Goal: Task Accomplishment & Management: Manage account settings

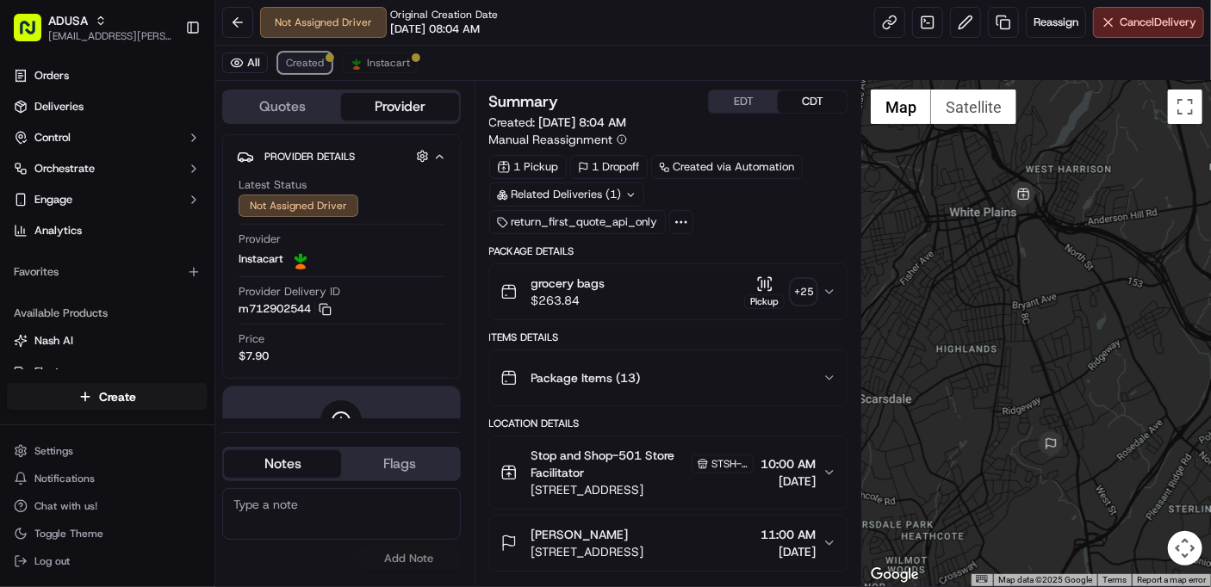
click at [307, 59] on span "Created" at bounding box center [305, 63] width 38 height 14
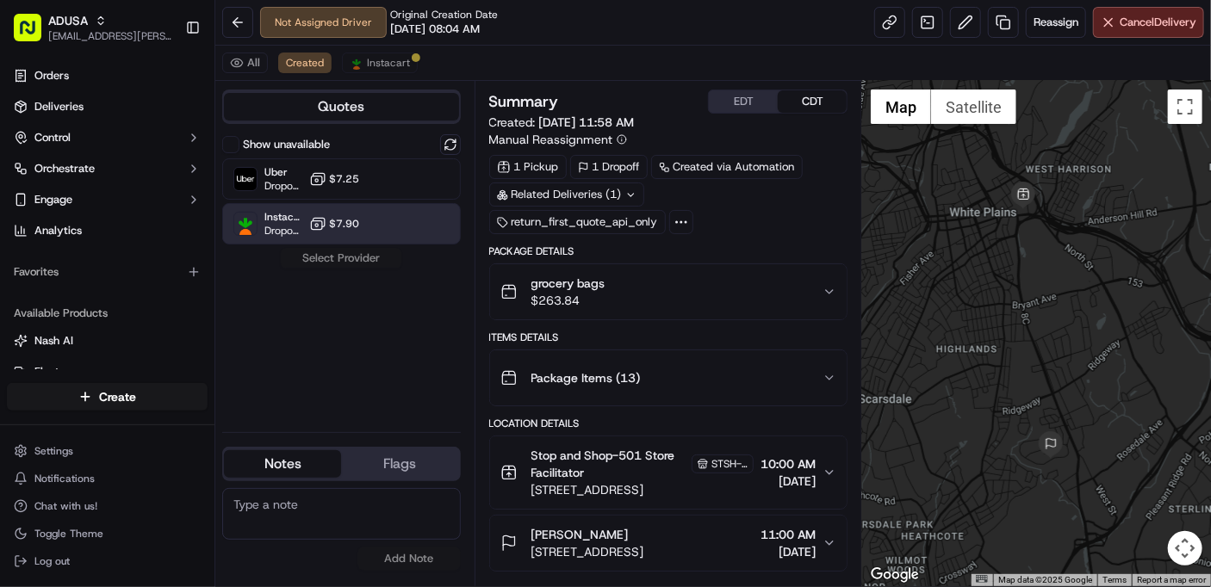
click at [355, 226] on span "$7.90" at bounding box center [345, 224] width 30 height 14
click at [341, 255] on button "Assign Provider" at bounding box center [341, 258] width 122 height 21
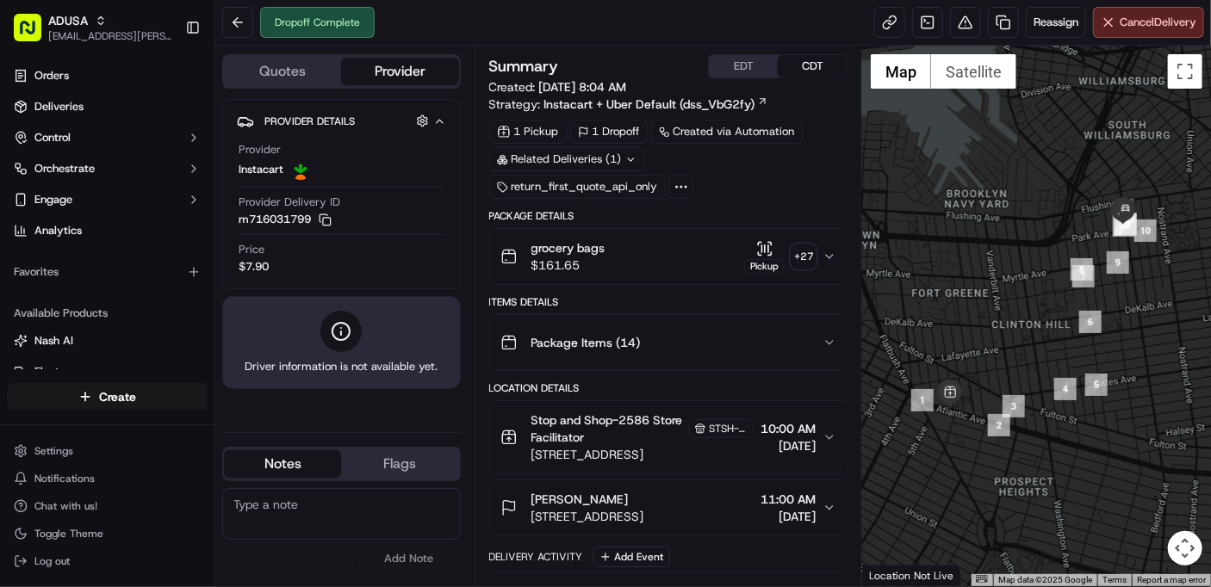
click at [290, 503] on textarea at bounding box center [341, 514] width 239 height 52
type textarea "cc cancel customer did not receive order"
click at [391, 555] on button "Add Note" at bounding box center [408, 559] width 103 height 24
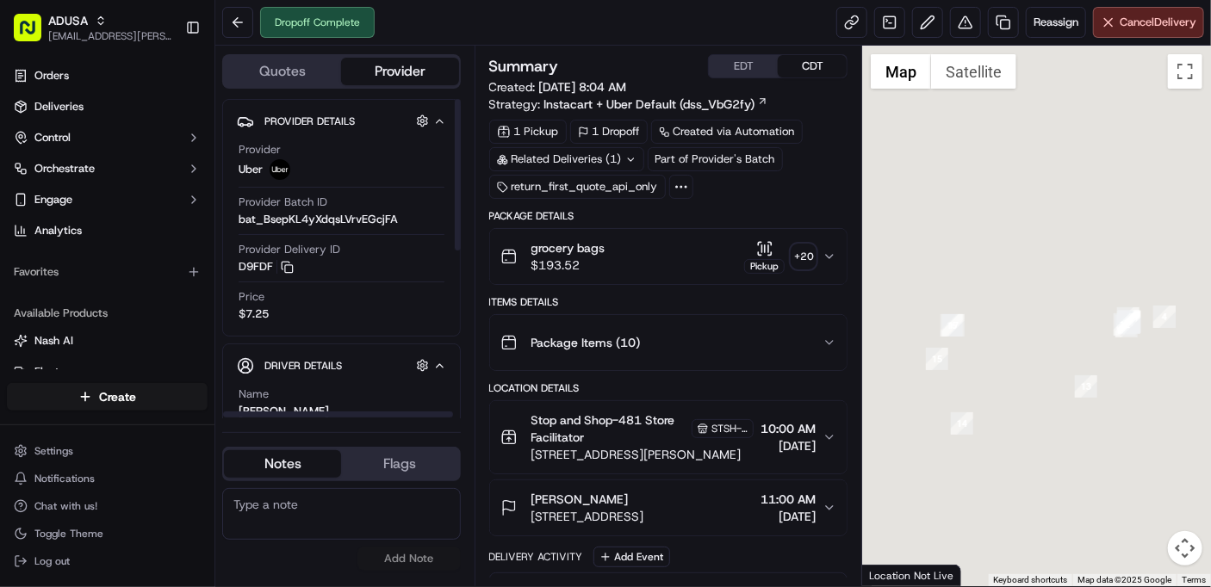
click at [305, 505] on textarea at bounding box center [341, 514] width 239 height 52
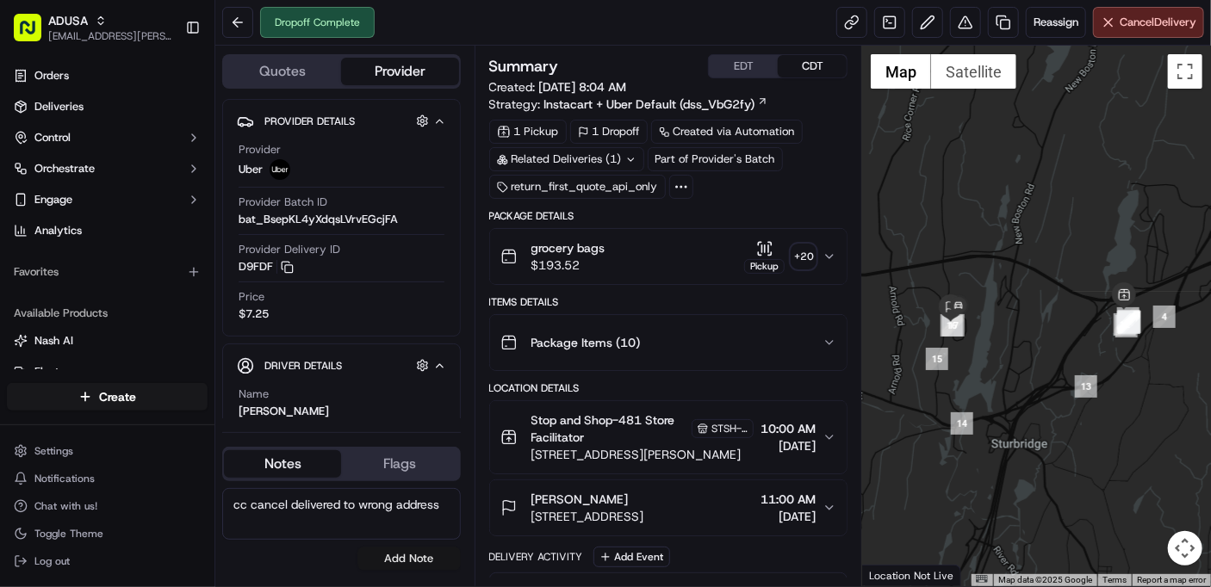
type textarea "cc cancel delivered to wrong address"
click at [412, 556] on button "Add Note" at bounding box center [408, 559] width 103 height 24
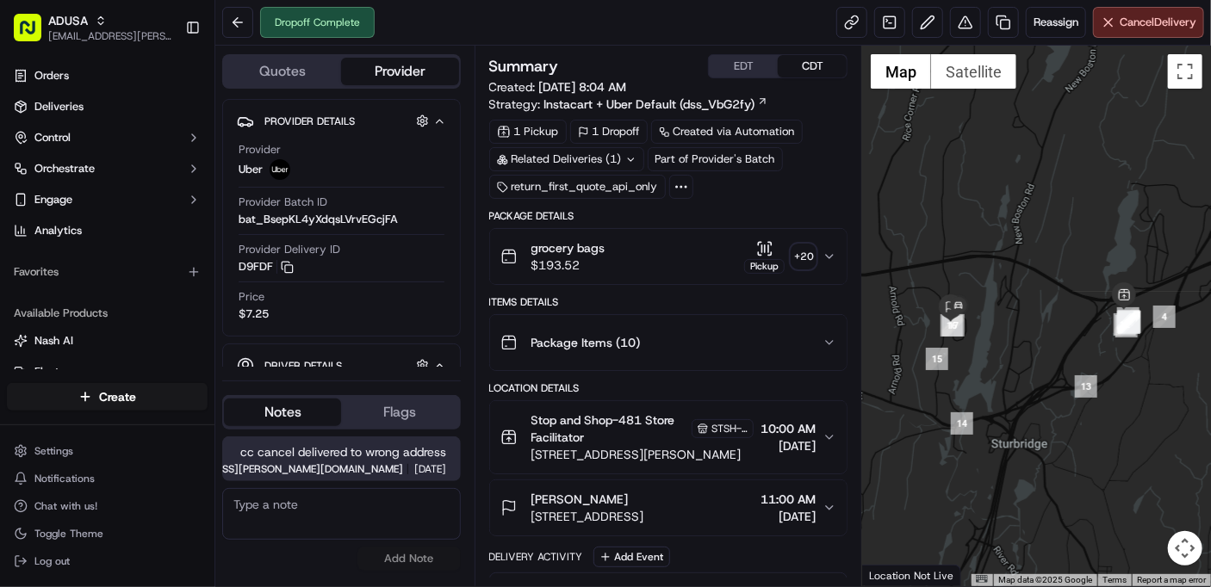
click at [822, 255] on div "grocery bags $193.52 Pickup + 20" at bounding box center [661, 256] width 323 height 34
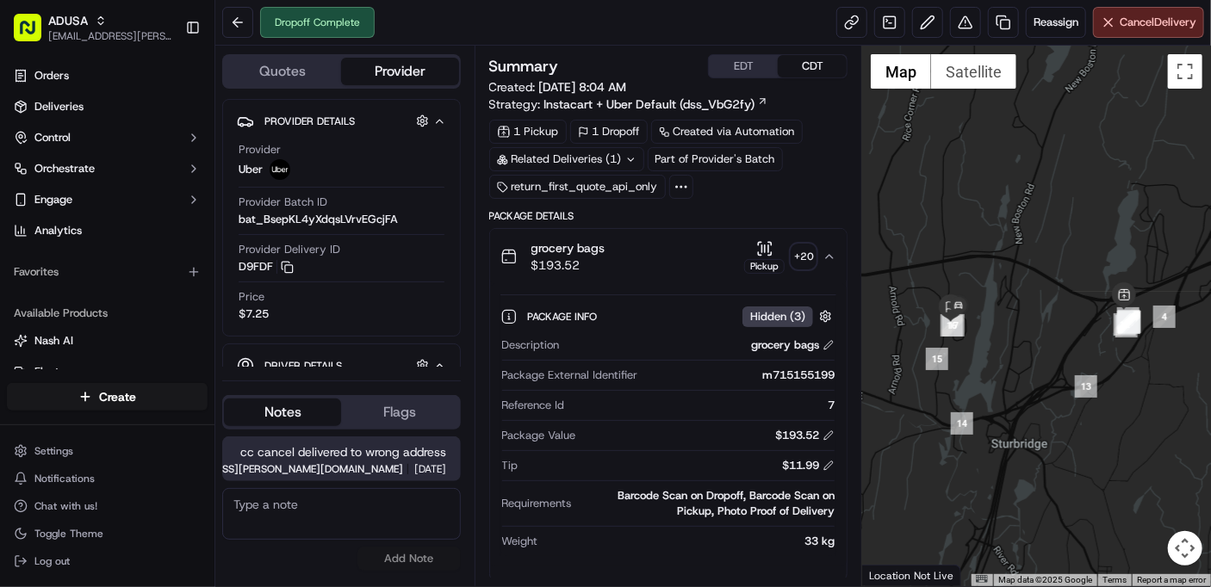
click at [802, 253] on div "+ 20" at bounding box center [803, 257] width 24 height 24
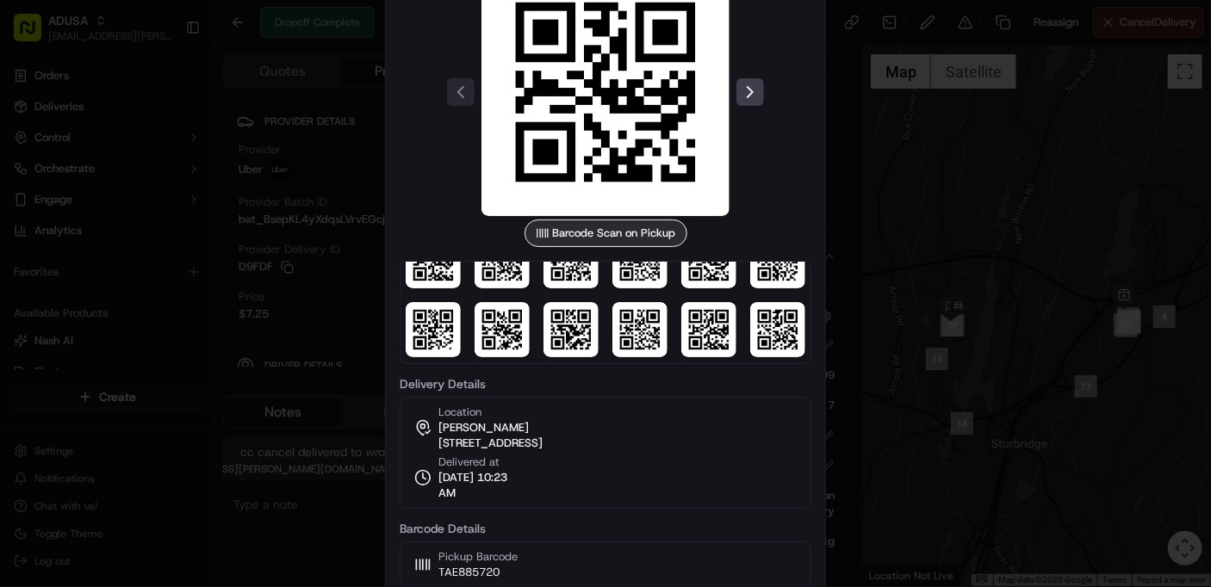
scroll to position [187, 0]
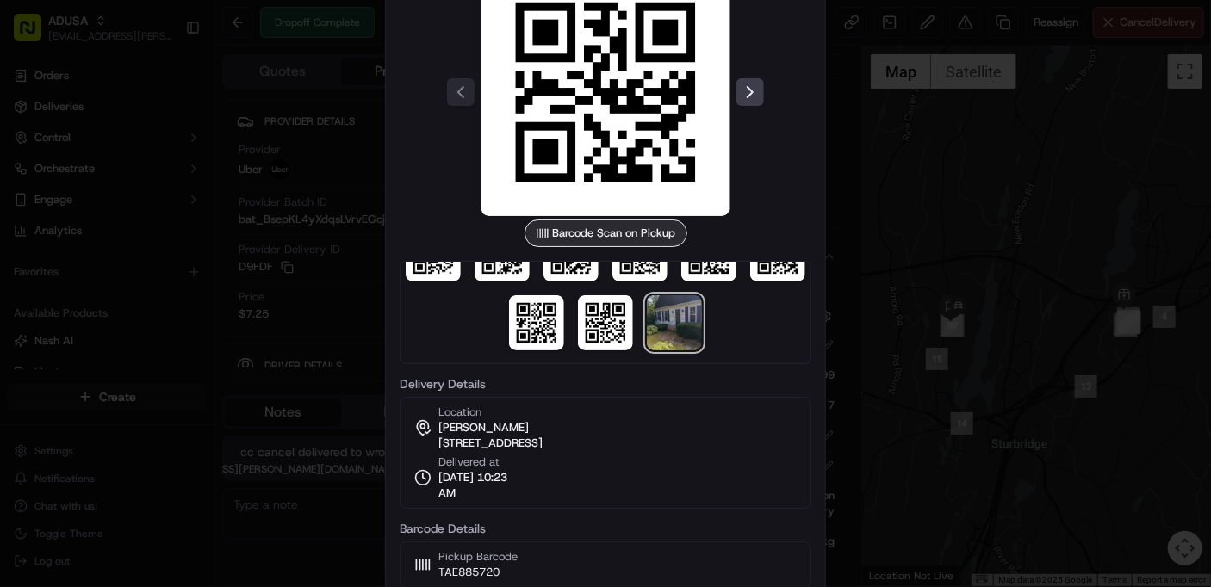
click at [678, 333] on img at bounding box center [674, 322] width 55 height 55
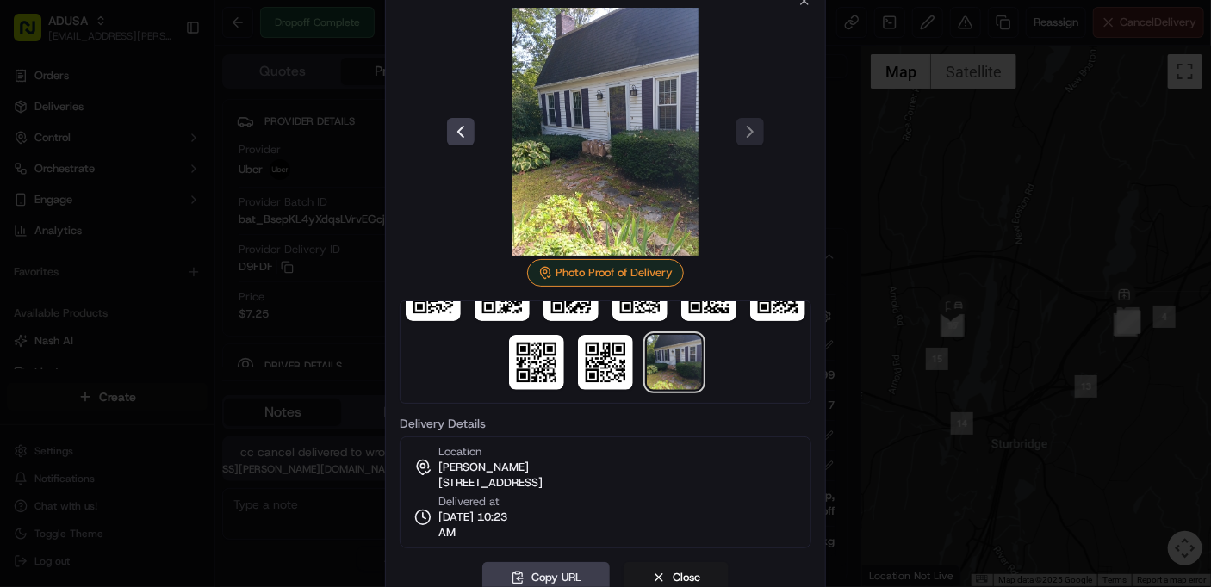
click at [908, 217] on div at bounding box center [605, 293] width 1211 height 587
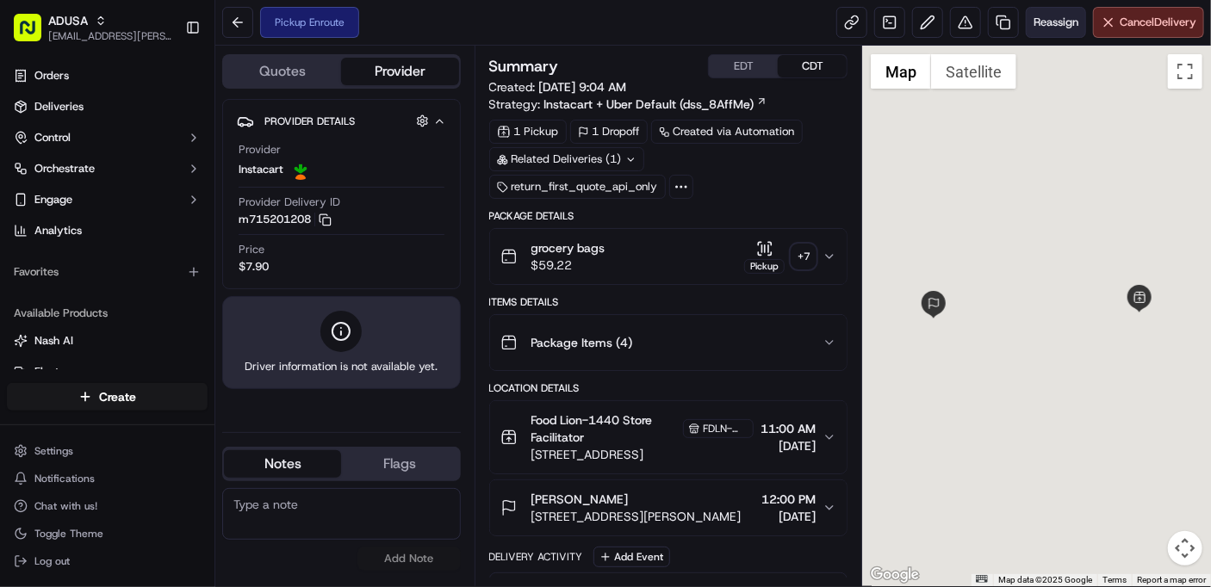
click at [1055, 24] on span "Reassign" at bounding box center [1055, 23] width 45 height 16
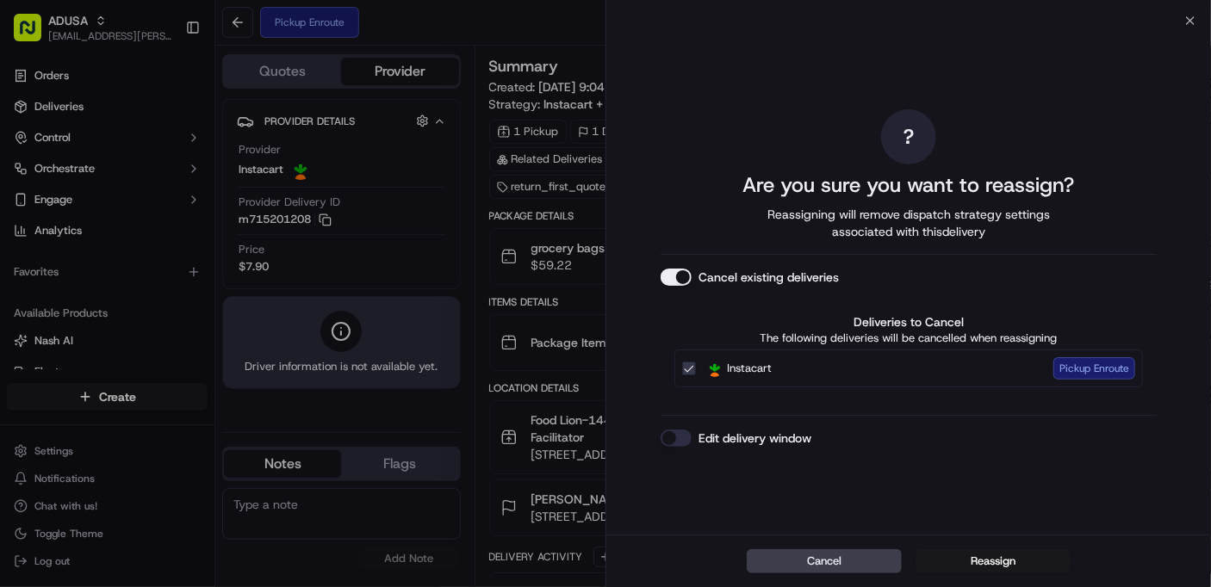
click at [679, 444] on button "Edit delivery window" at bounding box center [676, 438] width 31 height 17
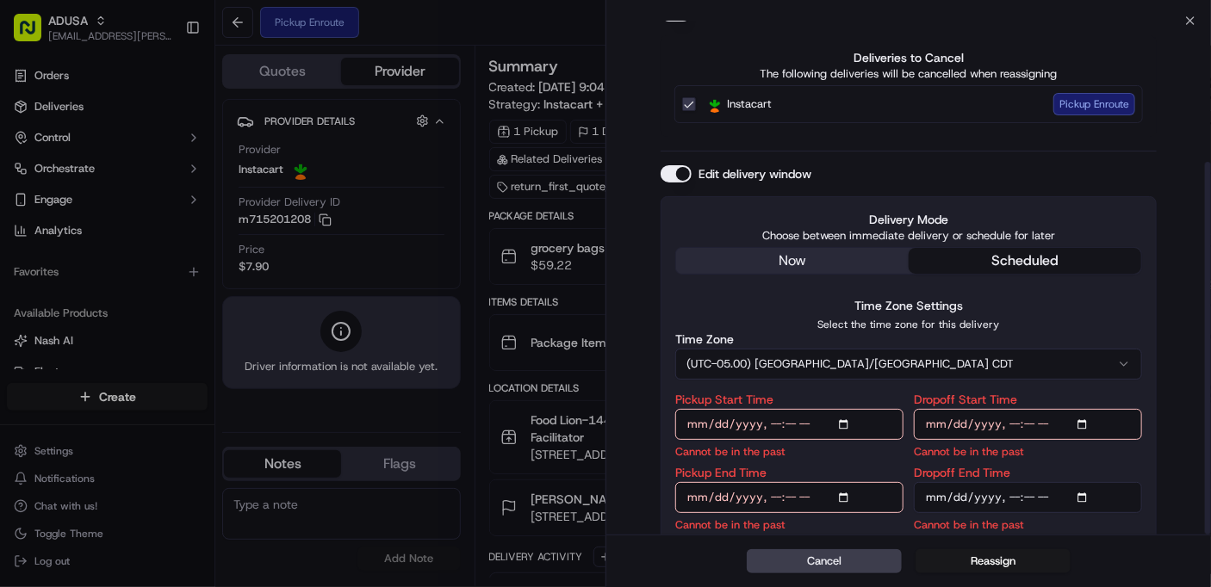
scroll to position [195, 0]
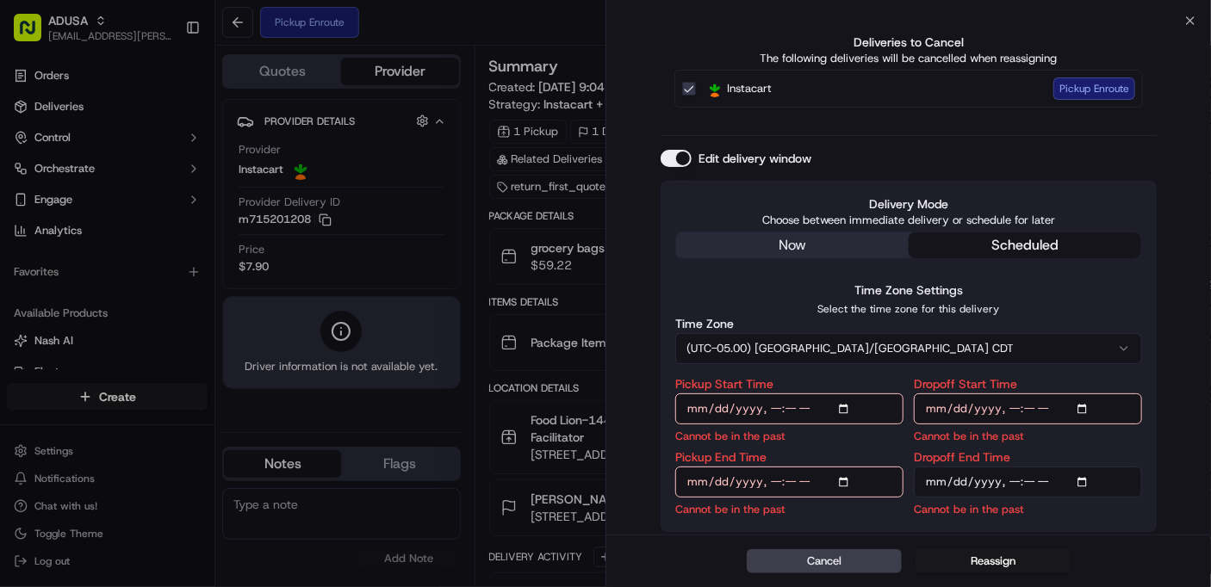
click at [844, 406] on input "Pickup Start Time" at bounding box center [789, 409] width 228 height 31
type input "[DATE]T02:00"
click at [1085, 406] on input "Dropoff Start Time" at bounding box center [1028, 409] width 228 height 31
type input "[DATE]T14:00"
click at [845, 410] on input "Pickup Start Time" at bounding box center [789, 409] width 228 height 31
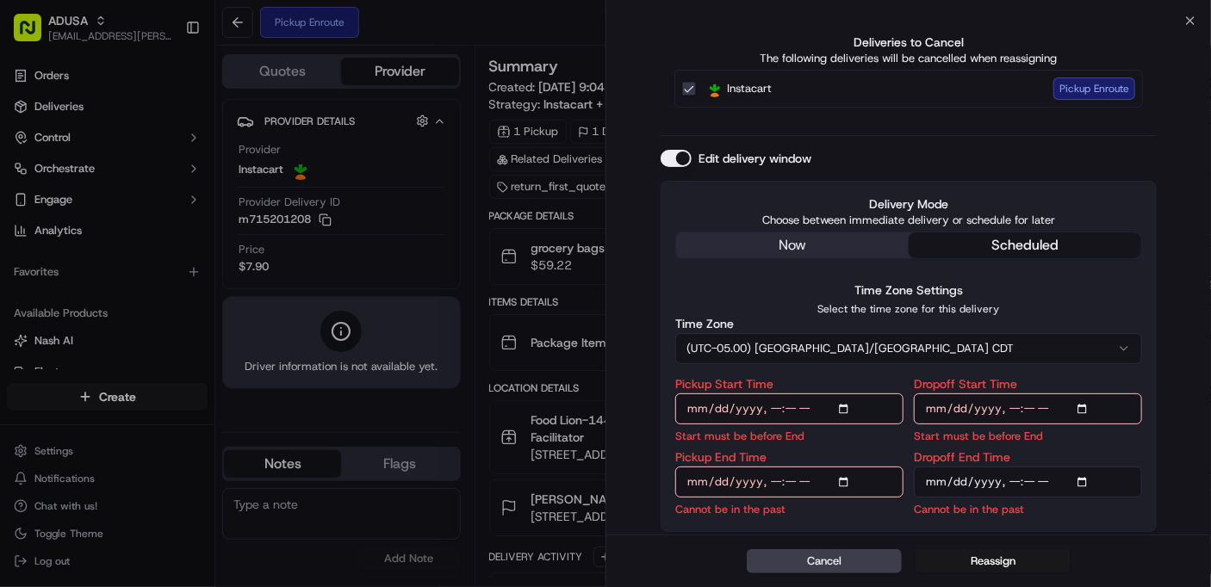
type input "2025-09-18T14:00"
click at [844, 481] on input "Pickup End Time" at bounding box center [789, 482] width 228 height 31
type input "2025-09-18T02:59"
click at [1089, 477] on input "Dropoff End Time" at bounding box center [1028, 482] width 228 height 31
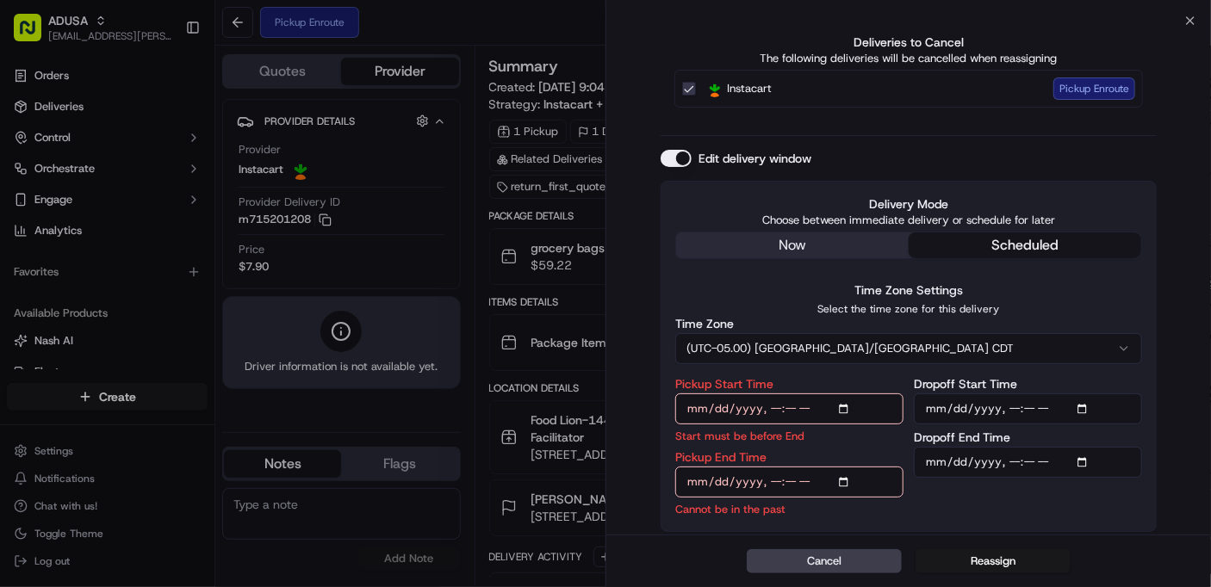
type input "2025-09-18T15:00"
click at [845, 481] on input "Pickup End Time" at bounding box center [789, 482] width 228 height 31
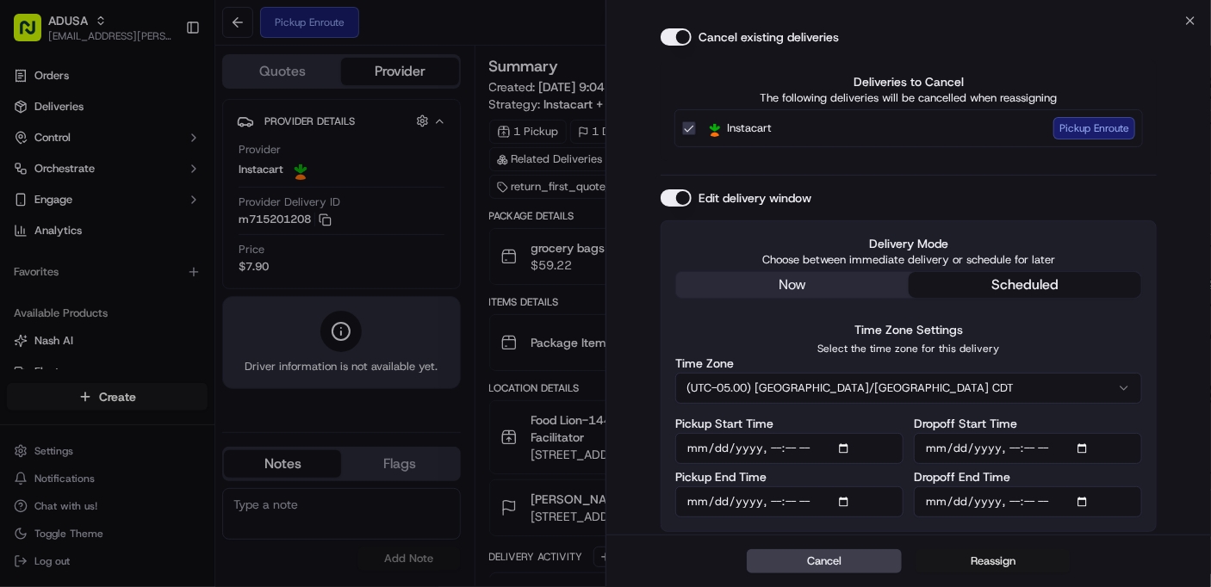
type input "2025-09-18T14:30"
click at [991, 563] on button "Reassign" at bounding box center [992, 561] width 155 height 24
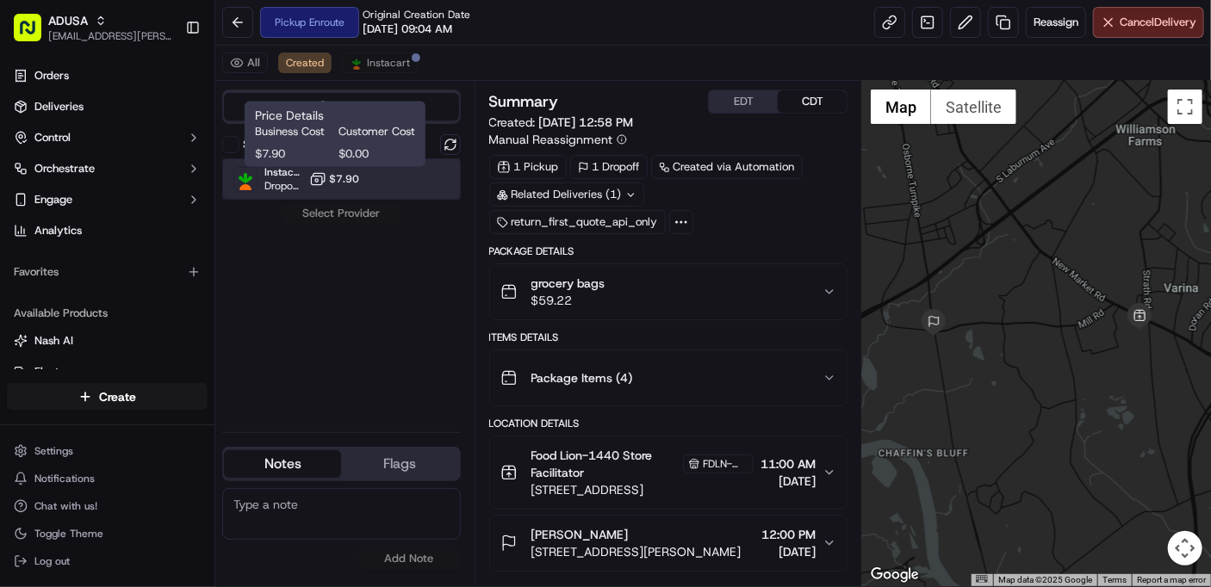
click at [300, 183] on span "Dropoff ETA -" at bounding box center [283, 186] width 38 height 14
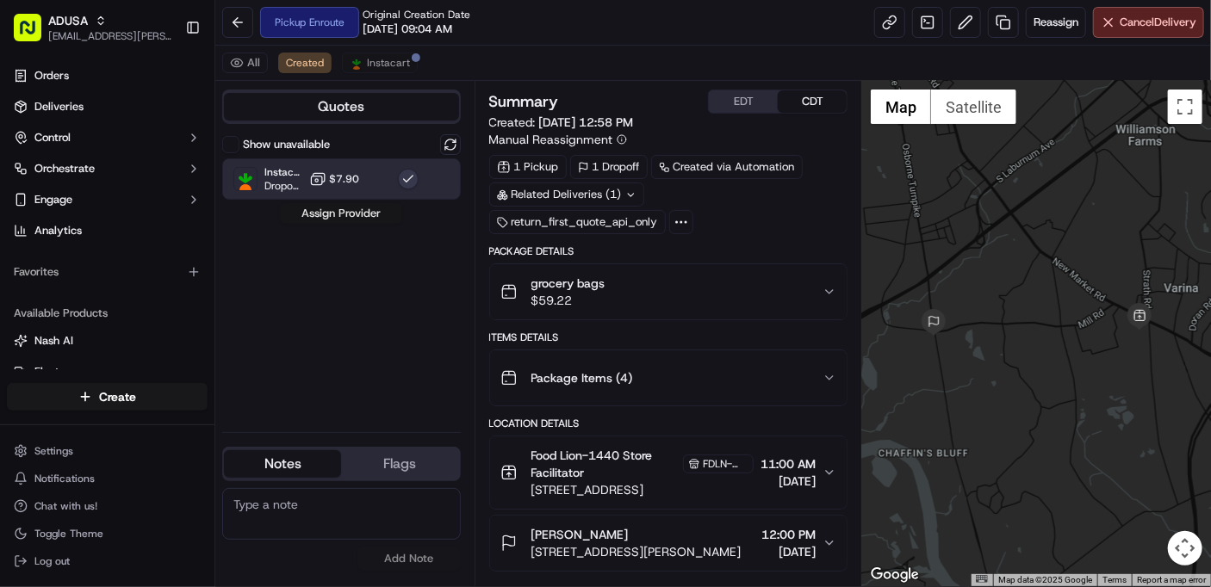
click at [368, 214] on button "Assign Provider" at bounding box center [341, 213] width 122 height 21
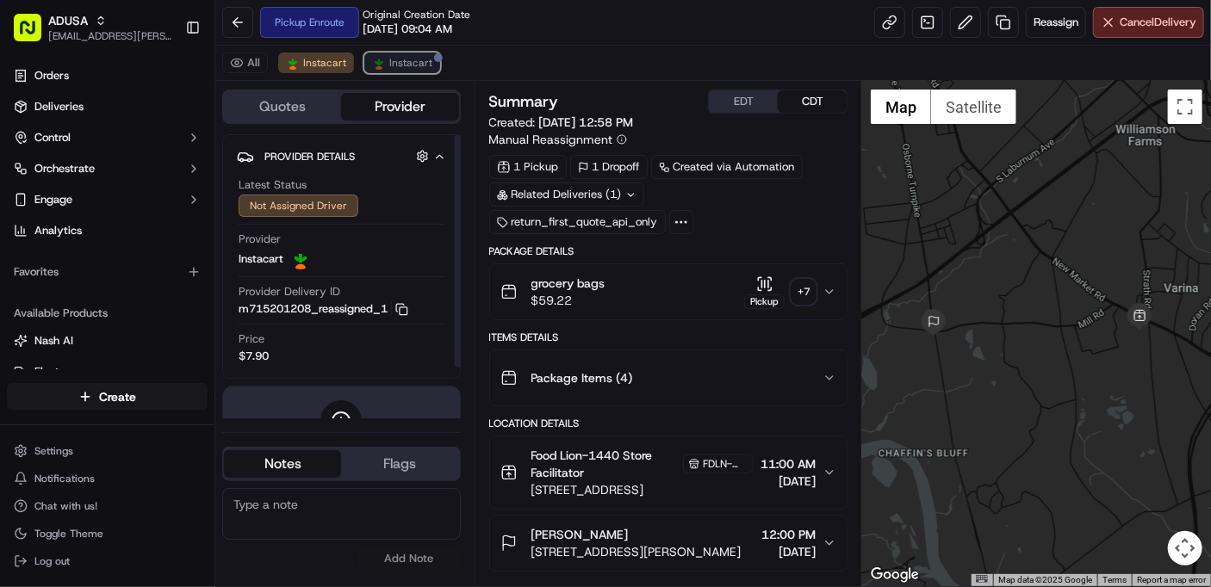
click at [406, 60] on span "Instacart" at bounding box center [410, 63] width 43 height 14
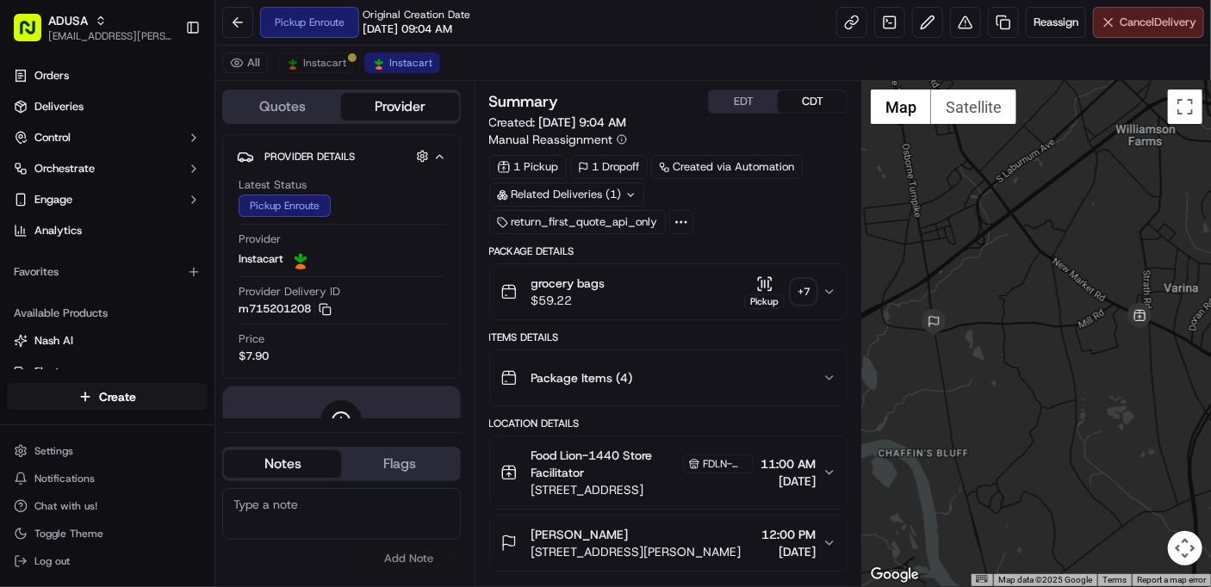
click at [1127, 25] on span "Cancel Delivery" at bounding box center [1158, 23] width 77 height 16
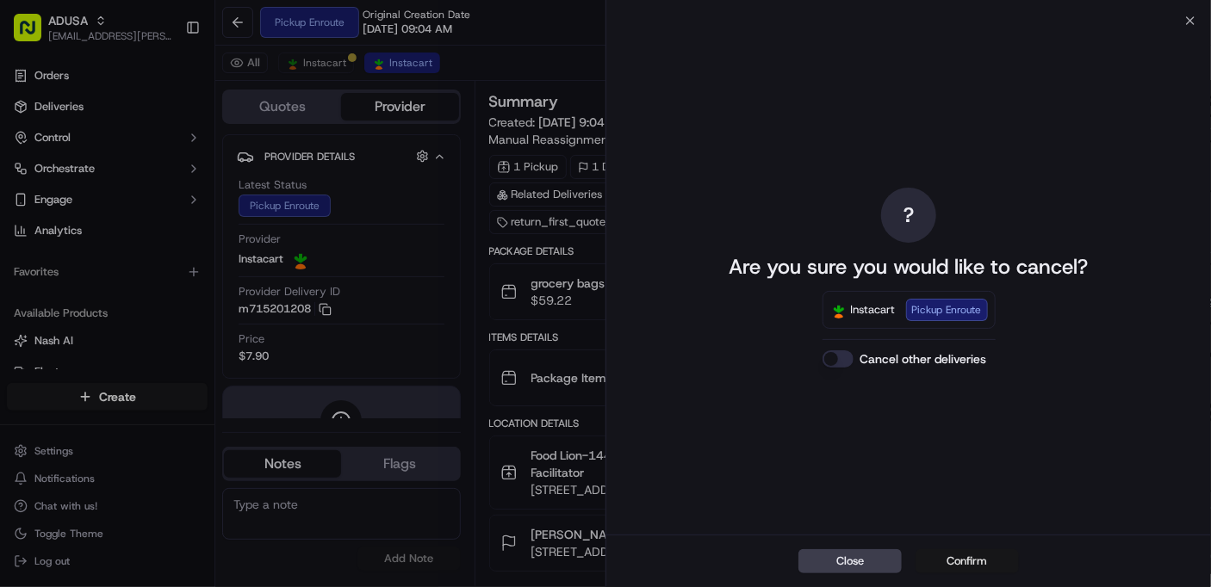
click at [958, 558] on button "Confirm" at bounding box center [966, 561] width 103 height 24
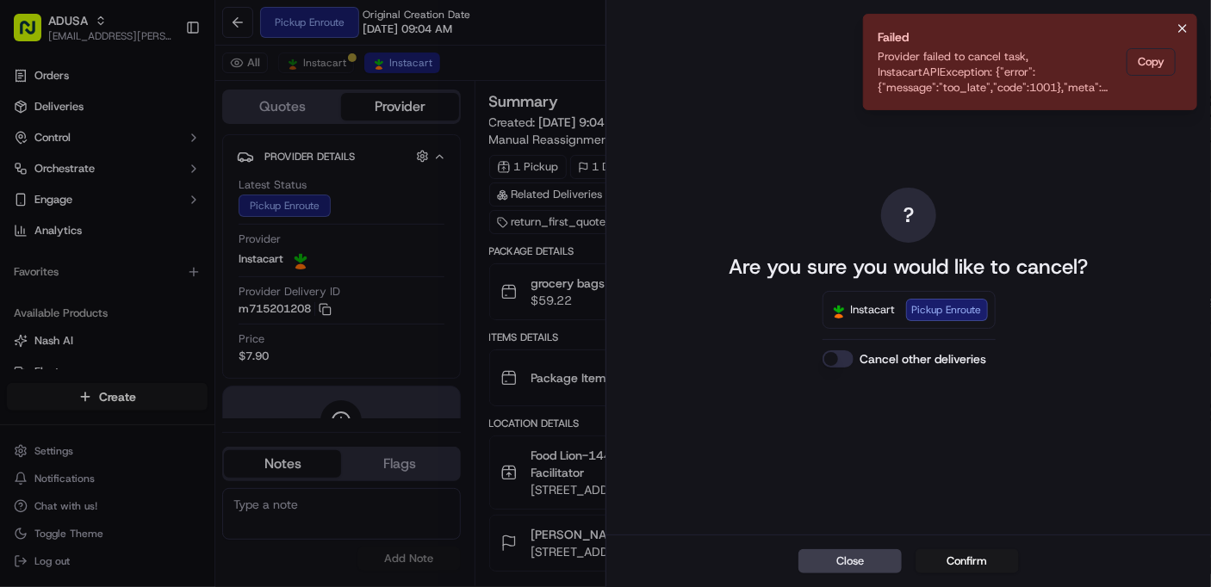
click at [1185, 26] on icon "Notifications (F8)" at bounding box center [1182, 28] width 7 height 7
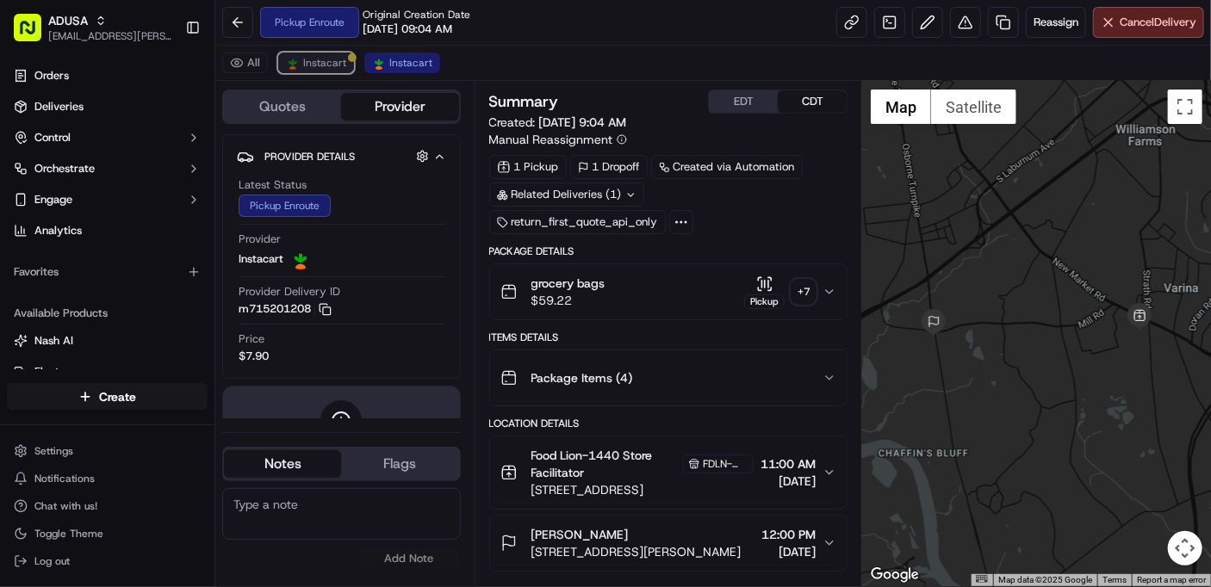
click at [313, 59] on span "Instacart" at bounding box center [324, 63] width 43 height 14
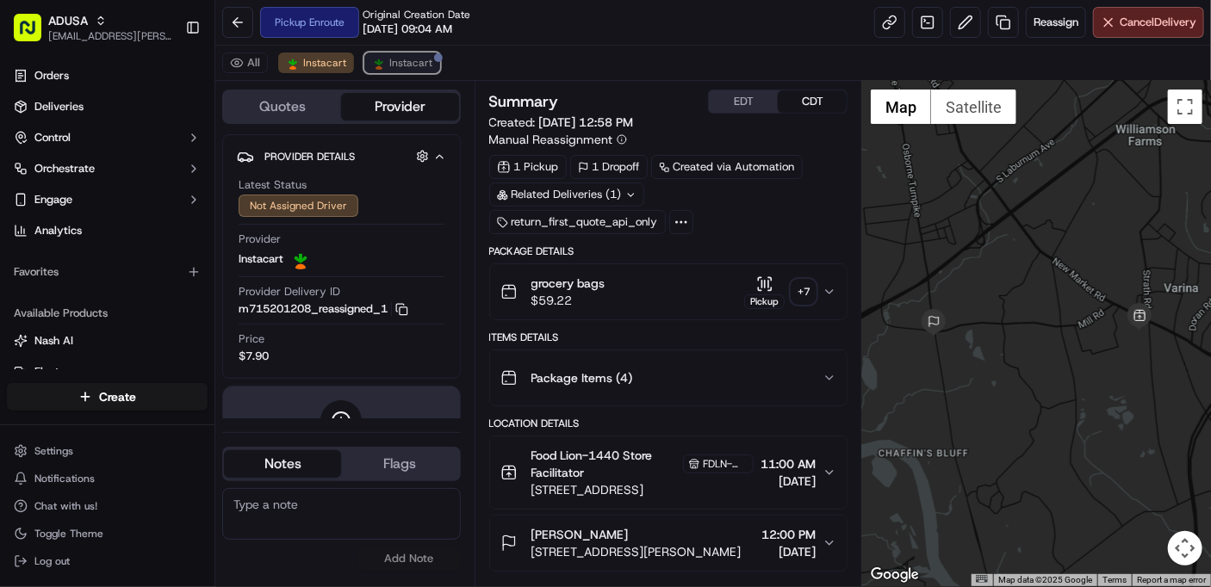
click at [400, 65] on span "Instacart" at bounding box center [410, 63] width 43 height 14
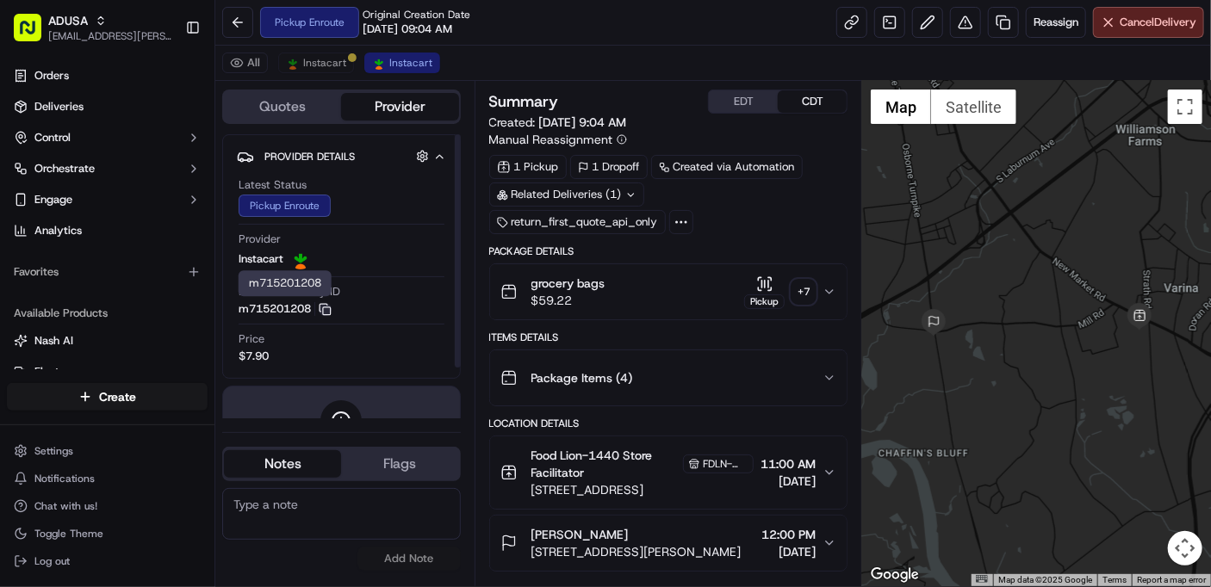
click at [325, 307] on icon "button" at bounding box center [325, 309] width 13 height 13
click at [323, 65] on span "Instacart" at bounding box center [324, 63] width 43 height 14
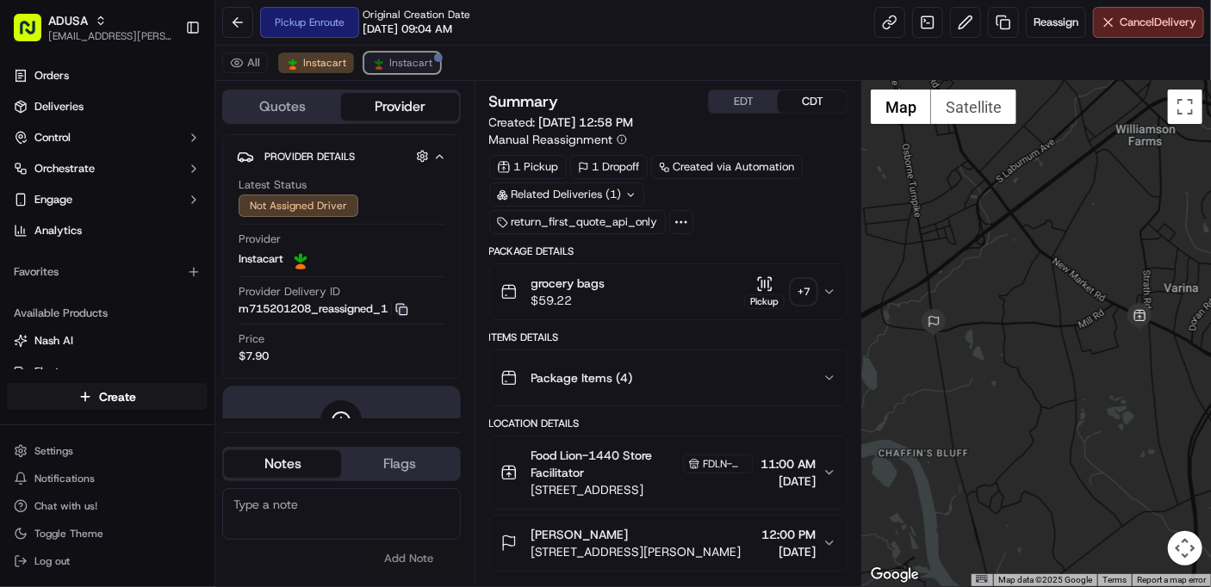
click at [402, 66] on span "Instacart" at bounding box center [410, 63] width 43 height 14
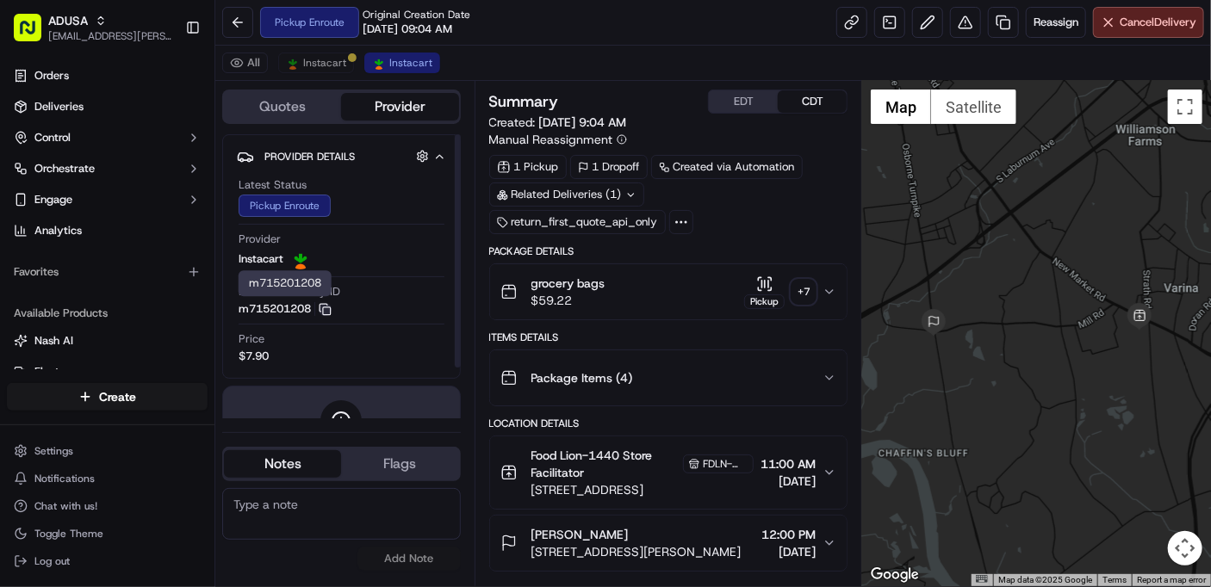
click at [329, 312] on icon "button" at bounding box center [325, 309] width 13 height 13
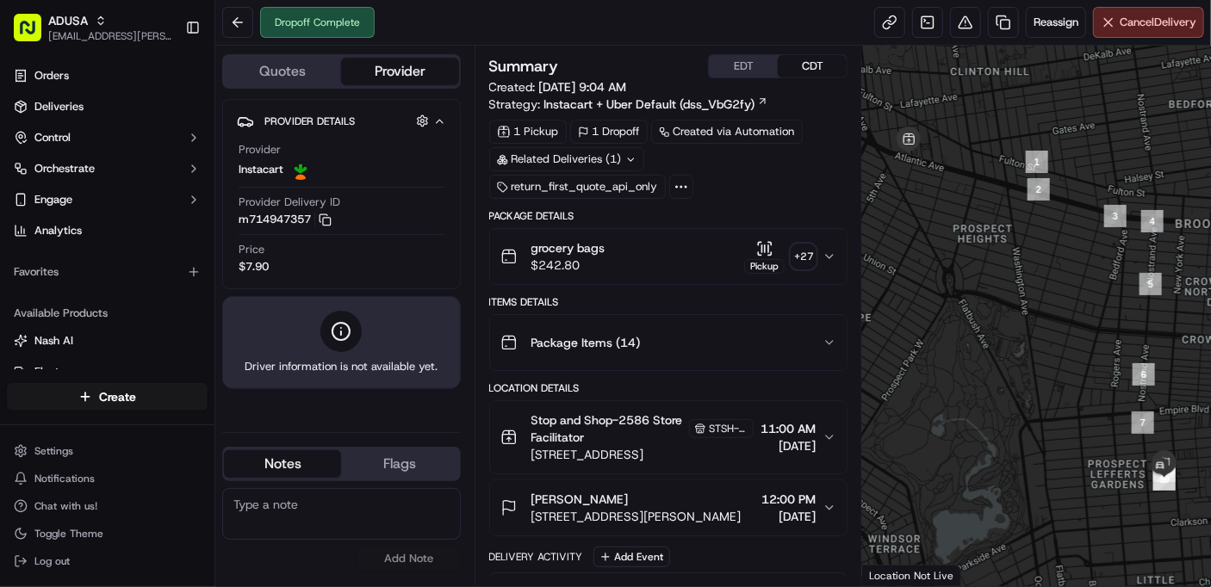
click at [314, 508] on textarea at bounding box center [341, 514] width 239 height 52
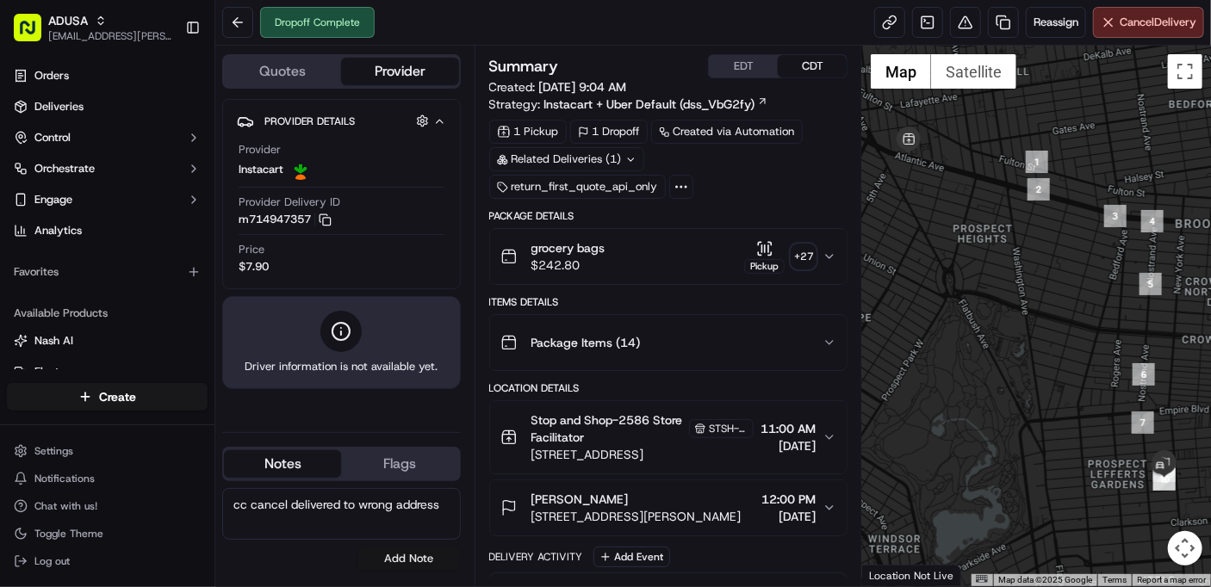
type textarea "cc cancel delivered to wrong address"
click at [406, 557] on button "Add Note" at bounding box center [408, 559] width 103 height 24
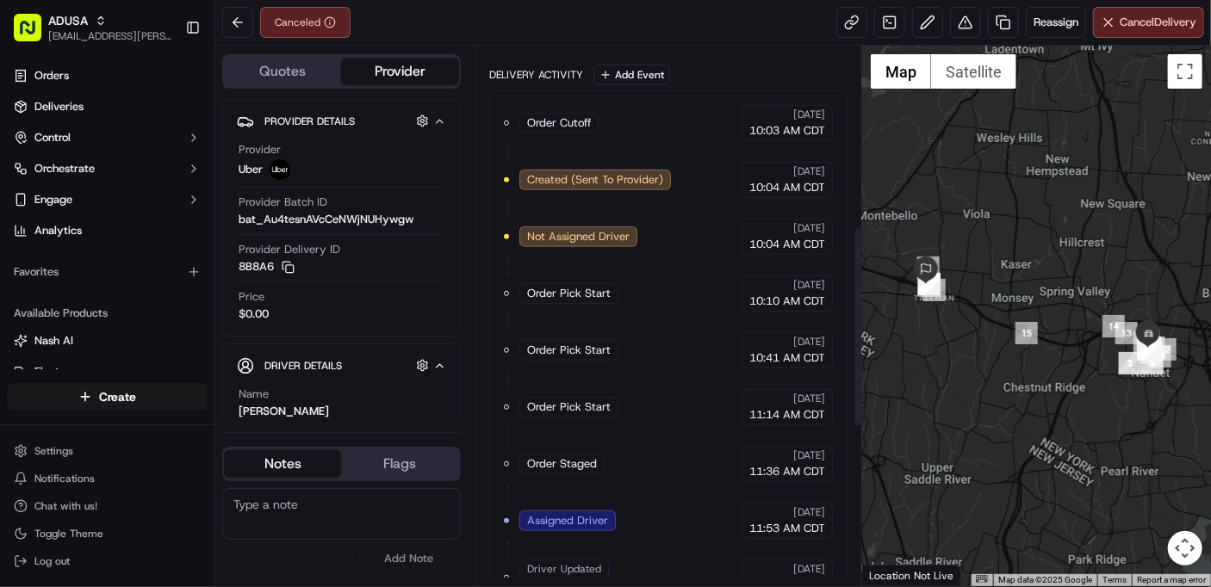
scroll to position [904, 0]
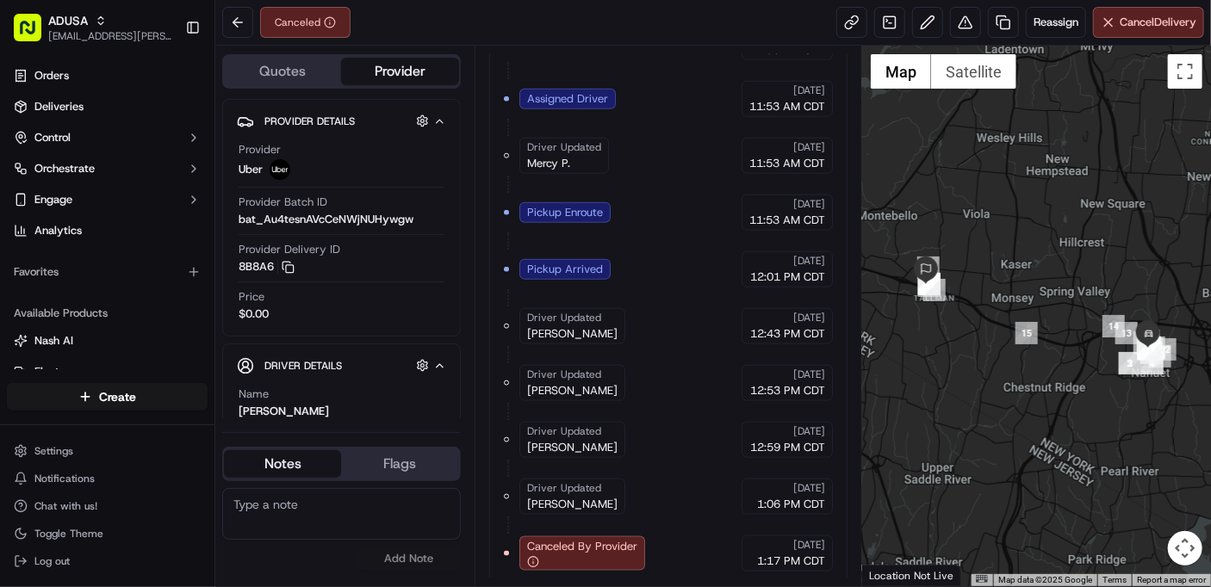
click at [334, 507] on textarea at bounding box center [341, 514] width 239 height 52
type textarea "N"
type textarea "Customer called cc to cancel"
click at [406, 555] on button "Add Note" at bounding box center [408, 559] width 103 height 24
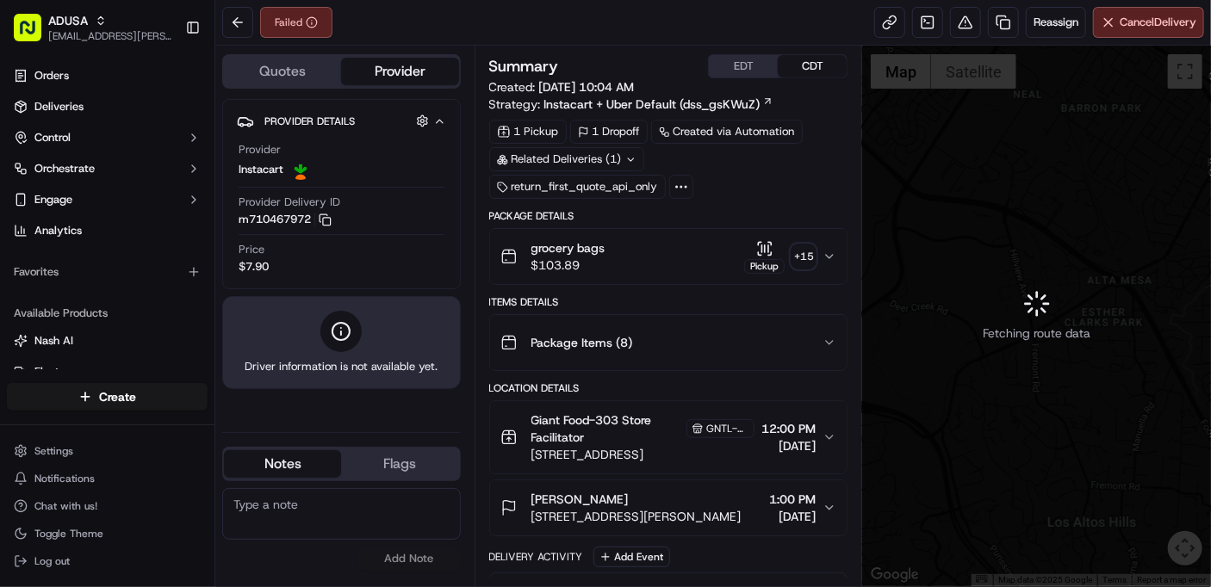
click at [292, 505] on textarea at bounding box center [341, 514] width 239 height 52
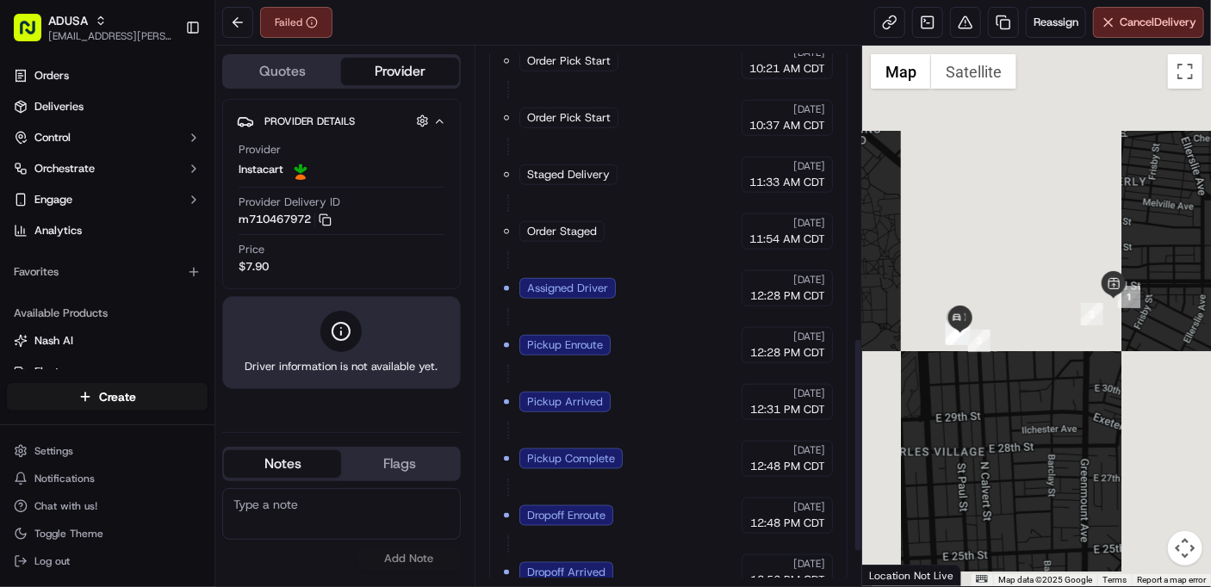
scroll to position [821, 0]
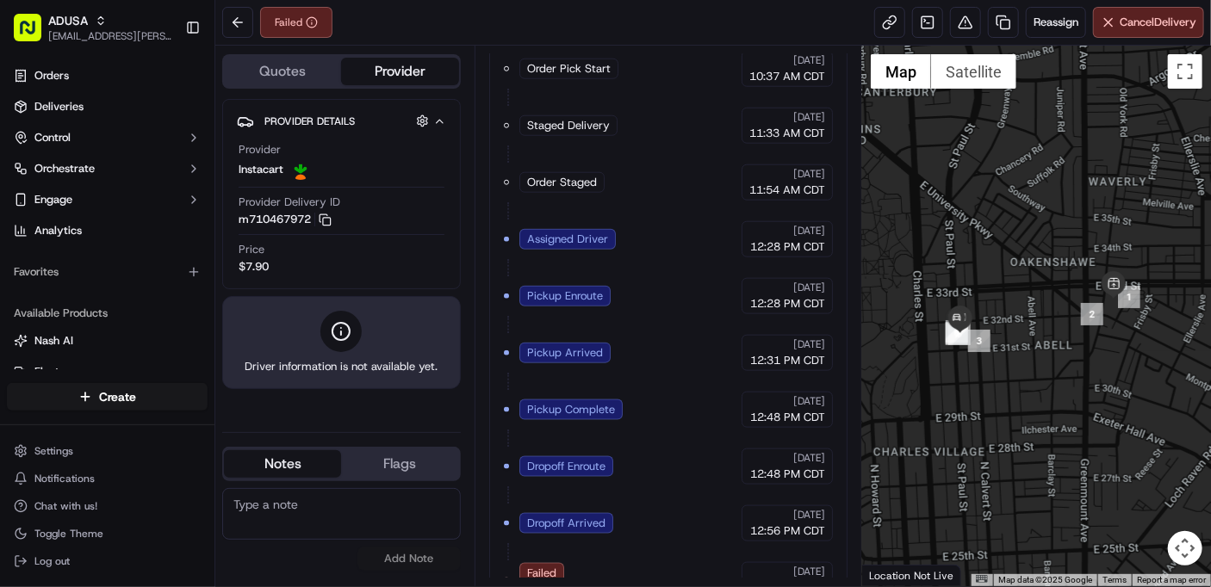
click at [293, 507] on textarea at bounding box center [341, 514] width 239 height 52
type textarea "cc cancel customer NAH"
click at [418, 552] on button "Add Note" at bounding box center [408, 559] width 103 height 24
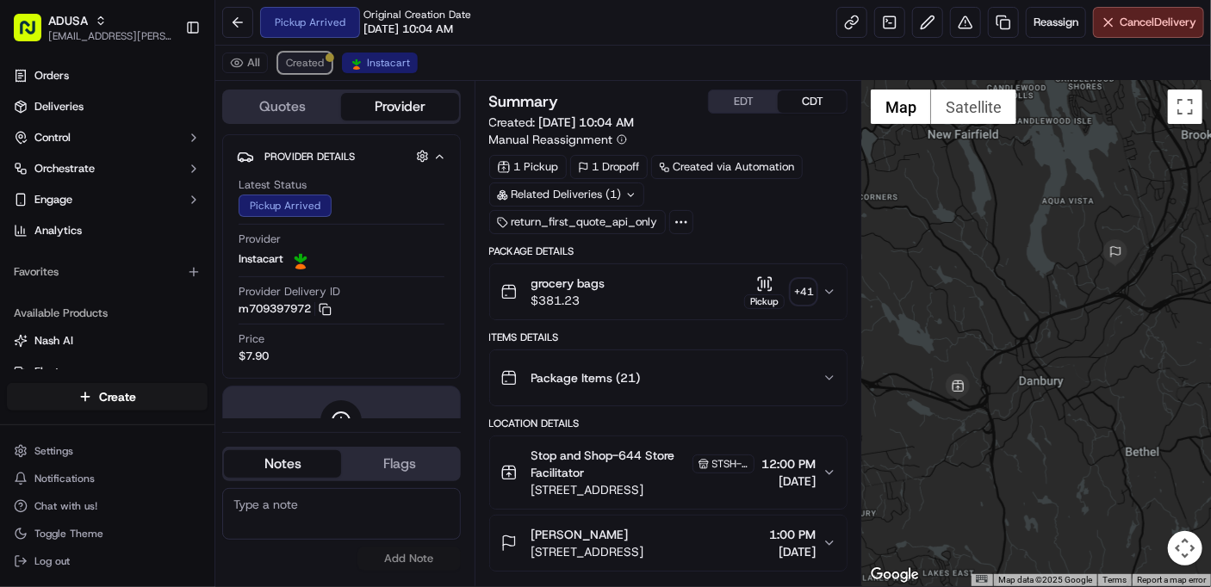
click at [303, 62] on span "Created" at bounding box center [305, 63] width 38 height 14
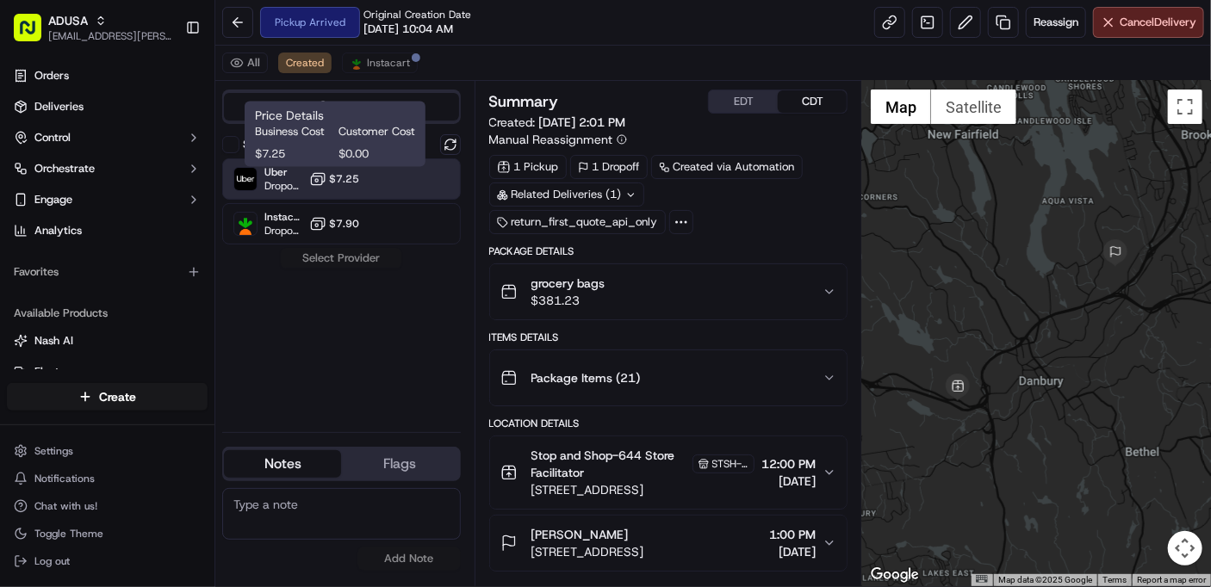
click at [331, 177] on span "$7.25" at bounding box center [345, 179] width 30 height 14
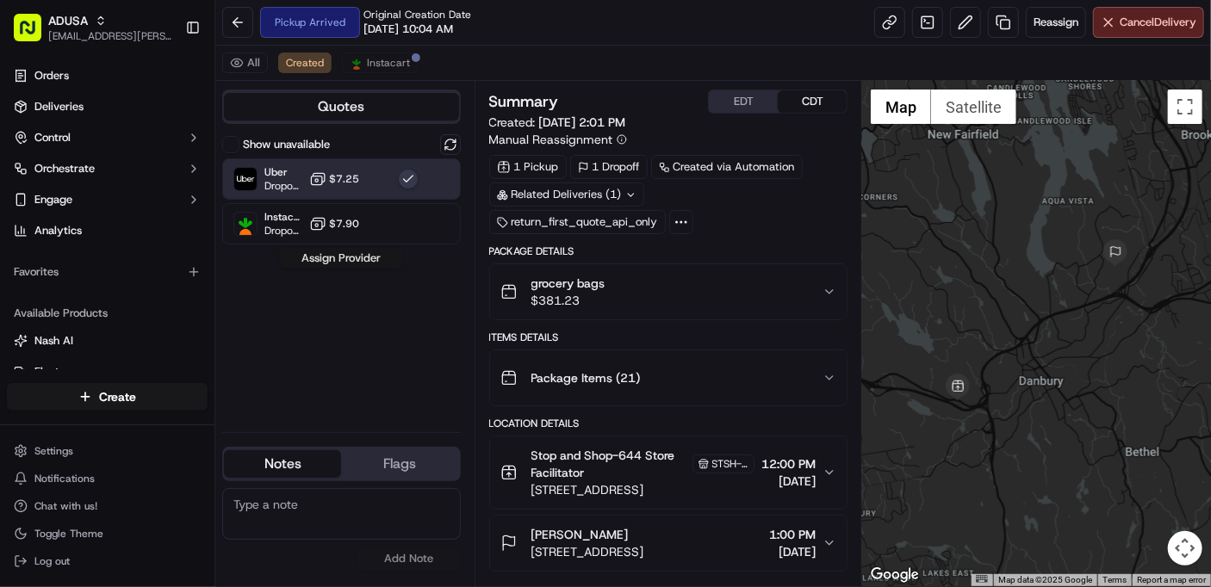
click at [349, 253] on button "Assign Provider" at bounding box center [341, 258] width 122 height 21
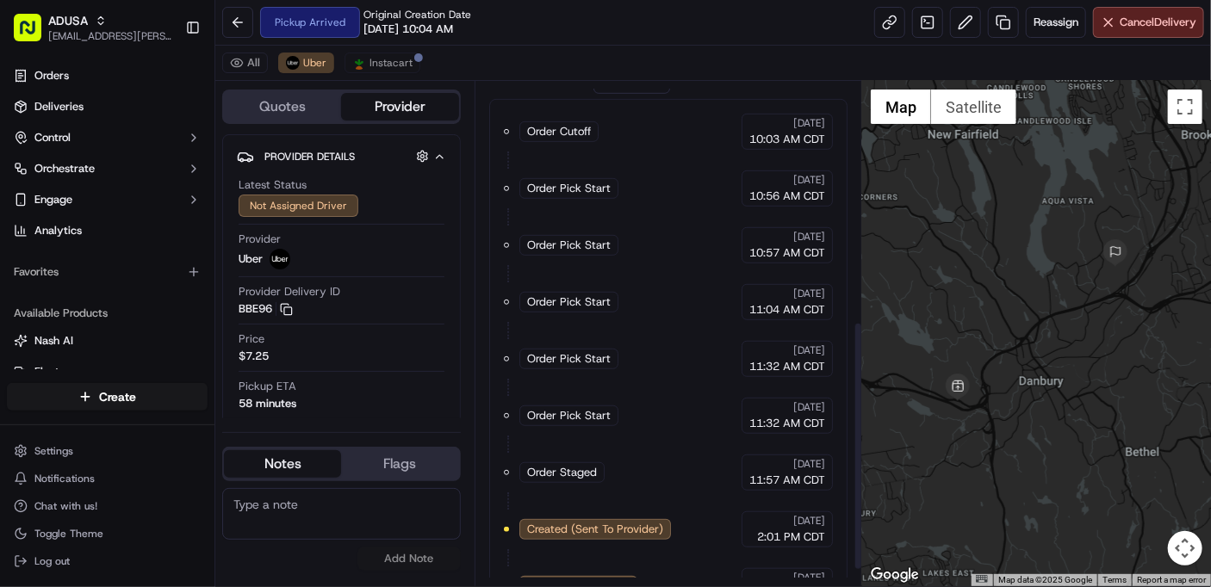
scroll to position [517, 0]
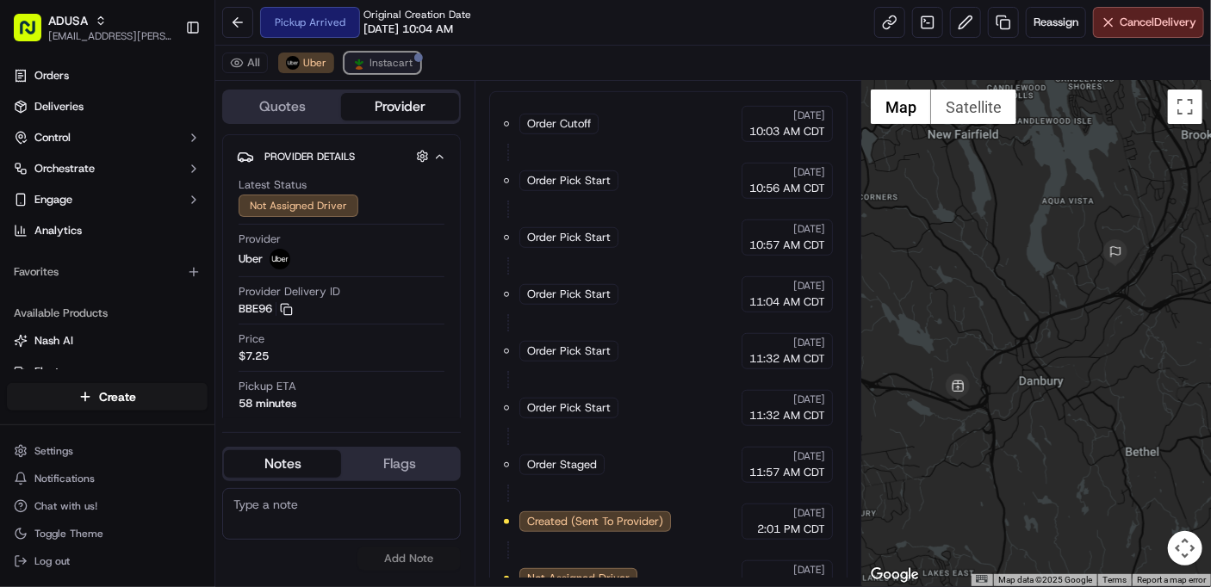
click at [381, 63] on span "Instacart" at bounding box center [390, 63] width 43 height 14
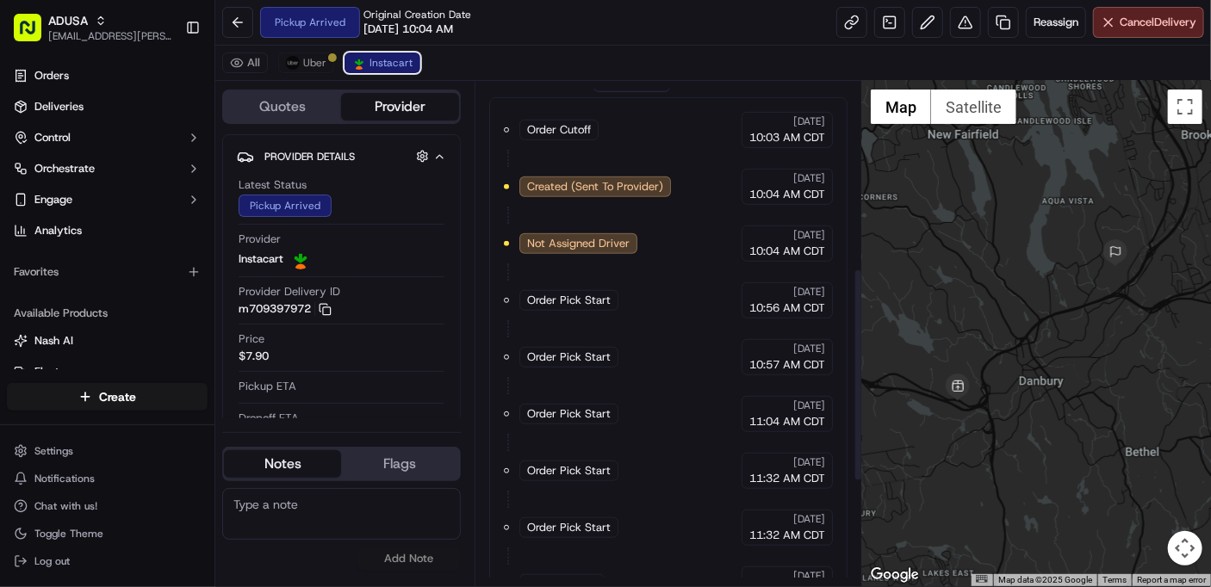
scroll to position [411, 0]
